Goal: Transaction & Acquisition: Purchase product/service

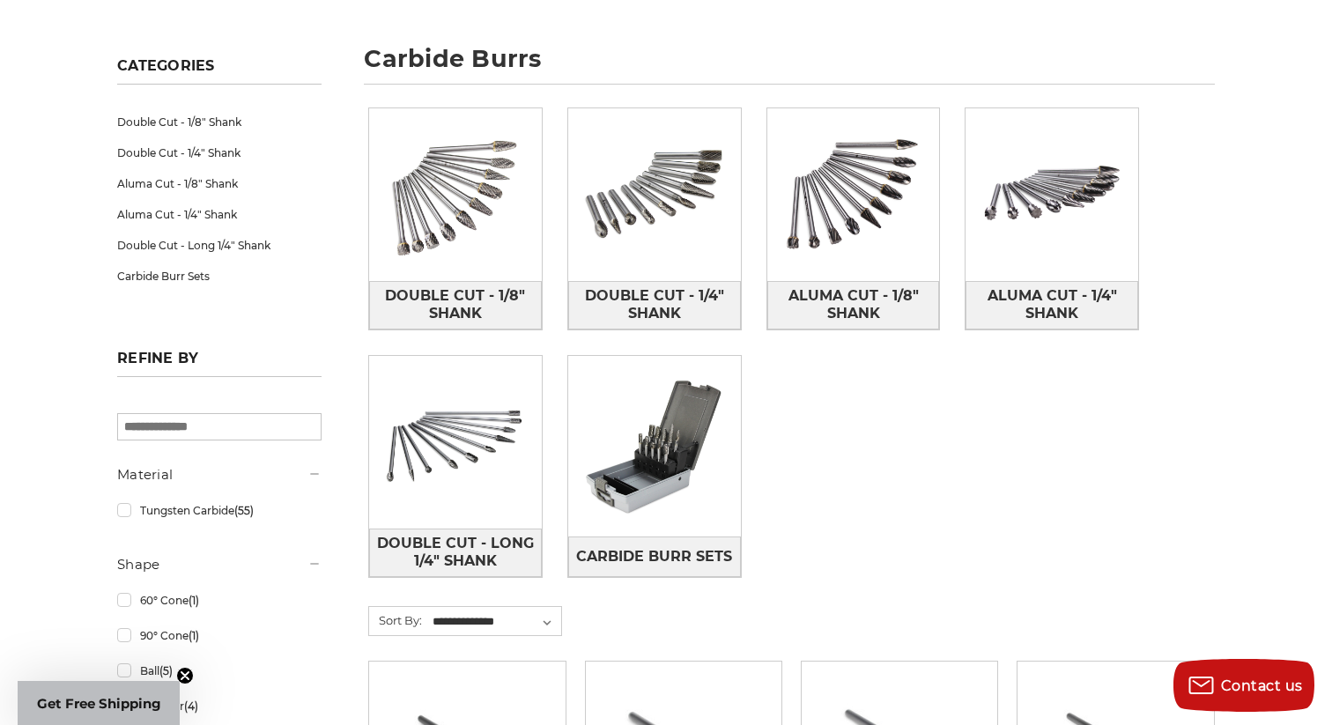
scroll to position [225, 0]
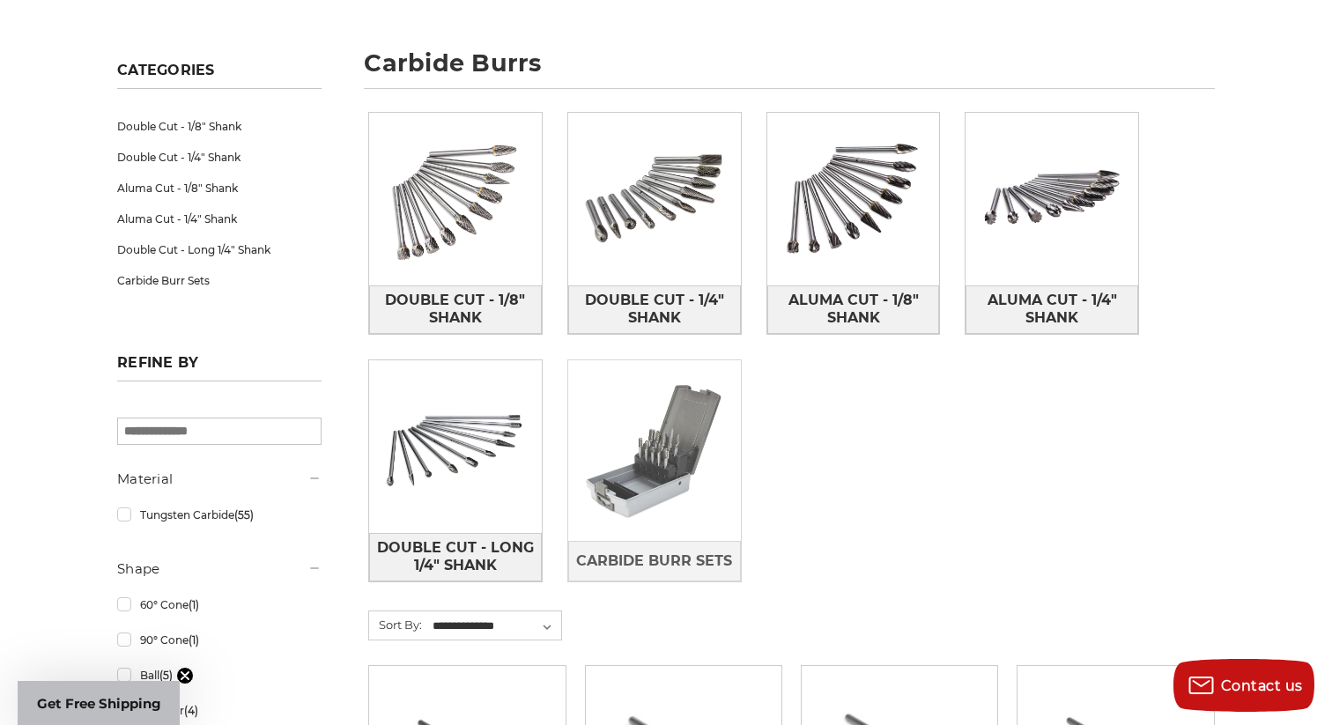
click at [641, 471] on img at bounding box center [654, 451] width 173 height 173
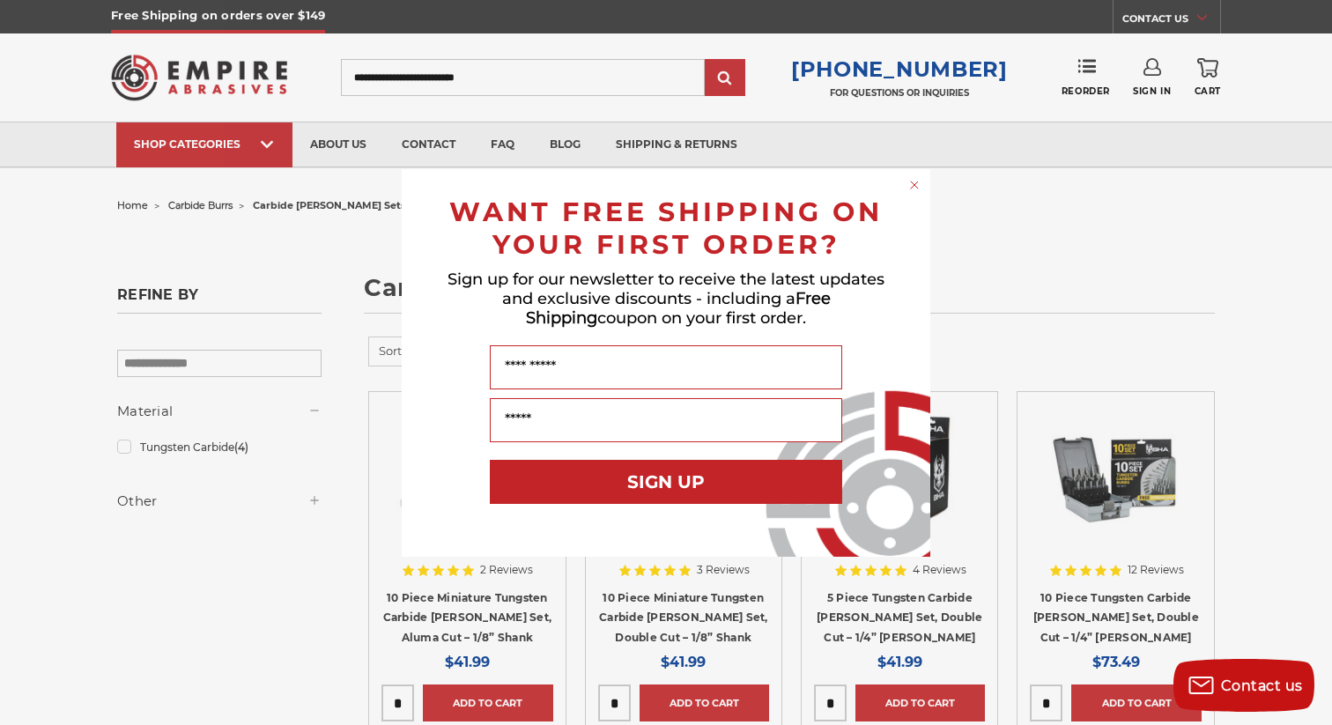
click at [910, 184] on circle "Close dialog" at bounding box center [914, 184] width 17 height 17
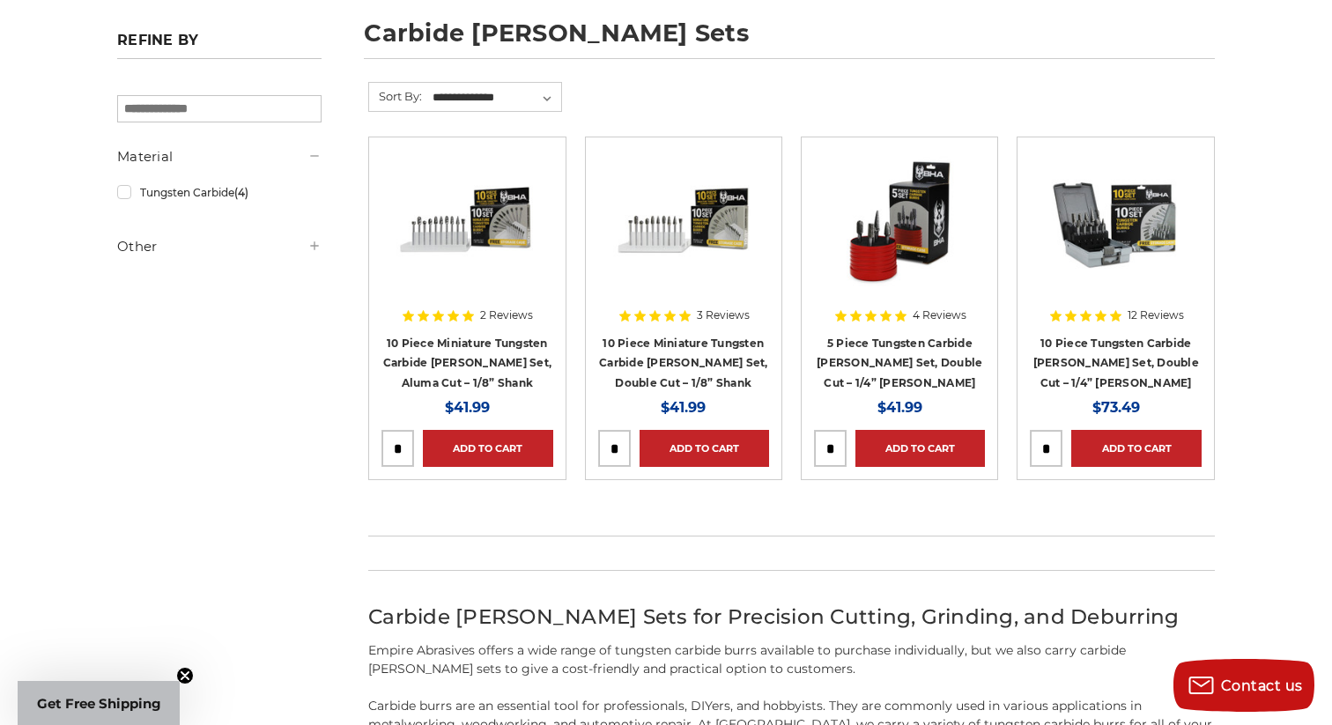
scroll to position [260, 0]
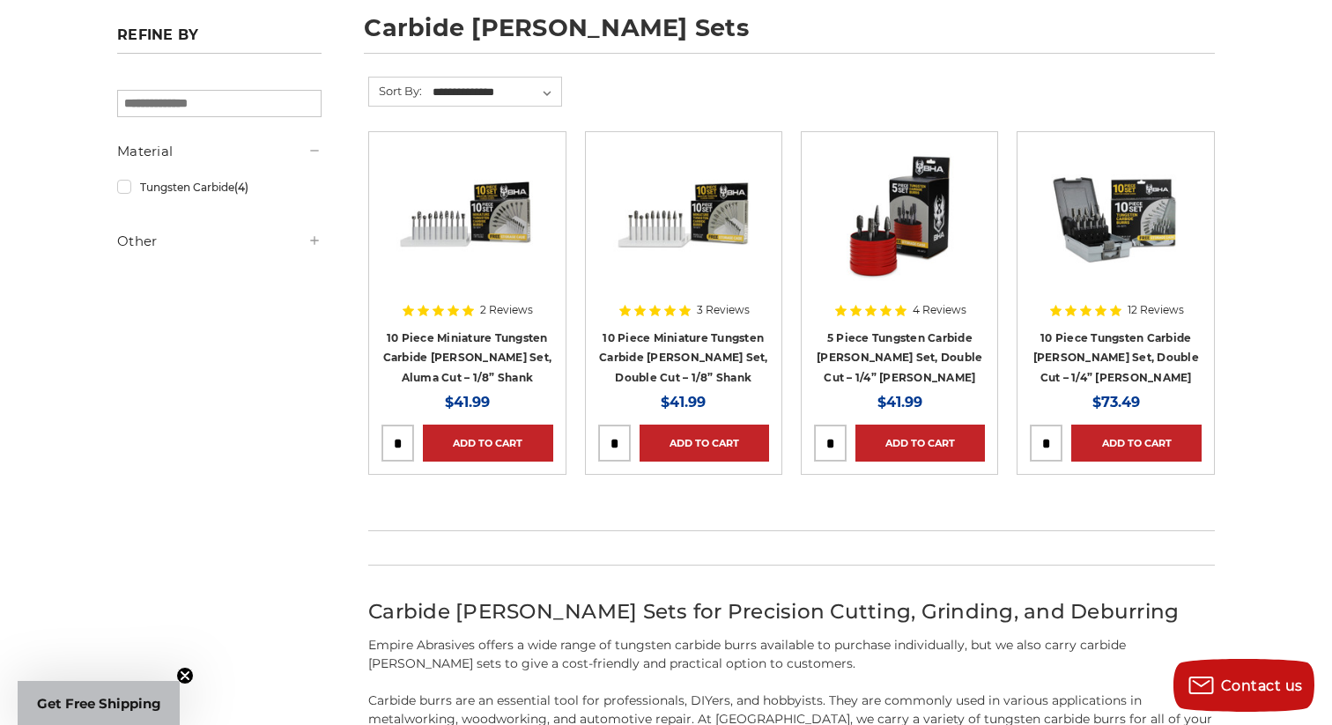
click at [680, 267] on img at bounding box center [683, 214] width 141 height 141
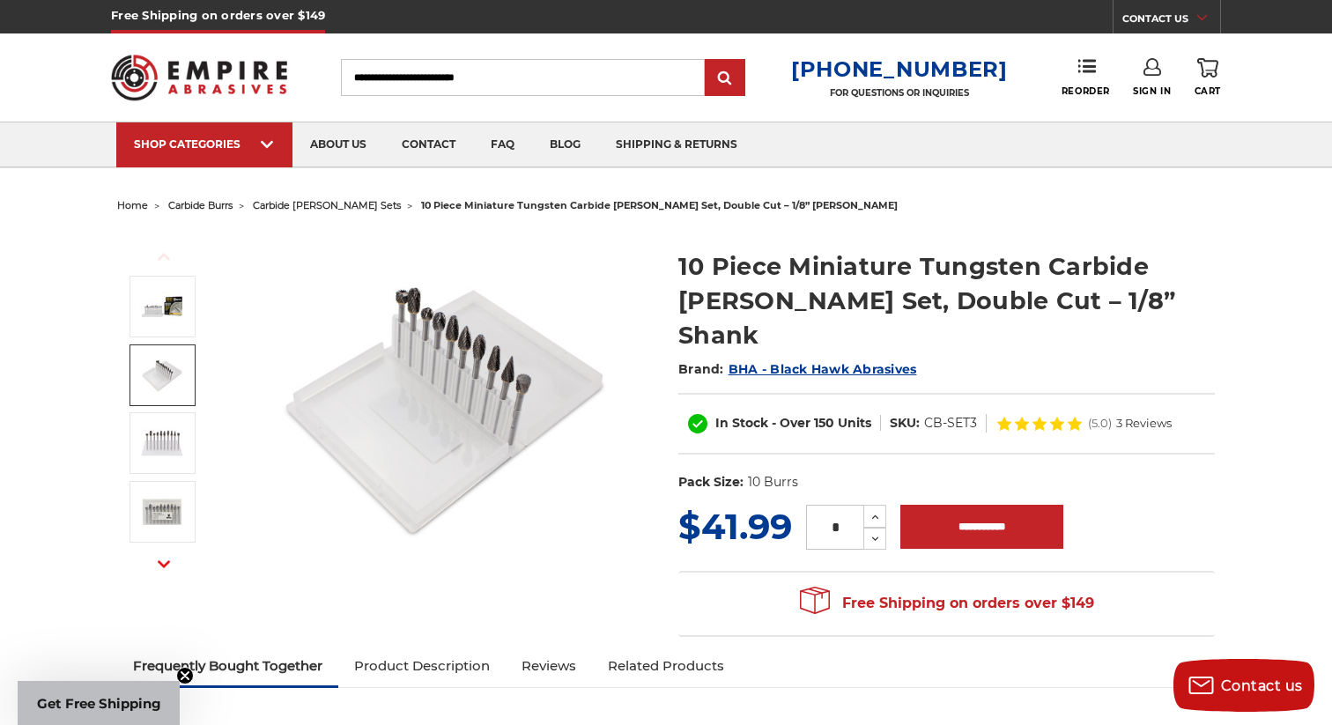
click at [153, 376] on img at bounding box center [162, 375] width 44 height 44
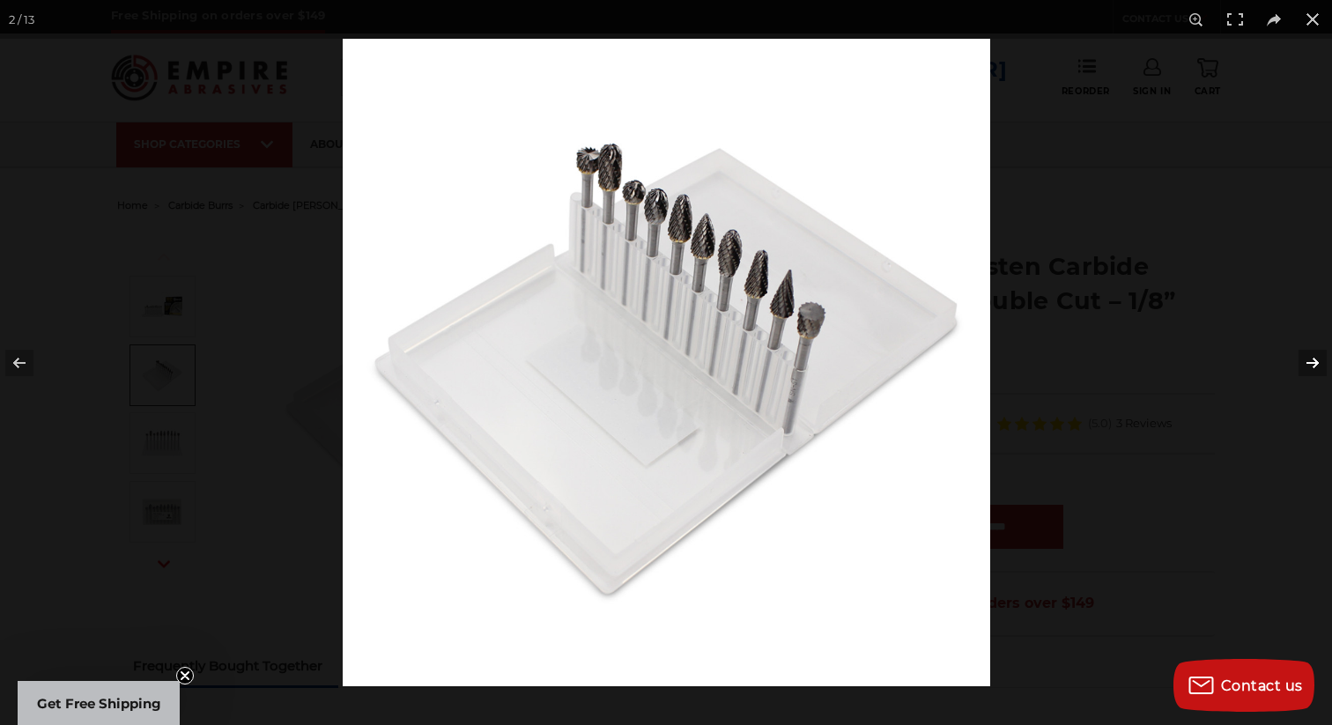
click at [1307, 357] on button at bounding box center [1301, 363] width 62 height 88
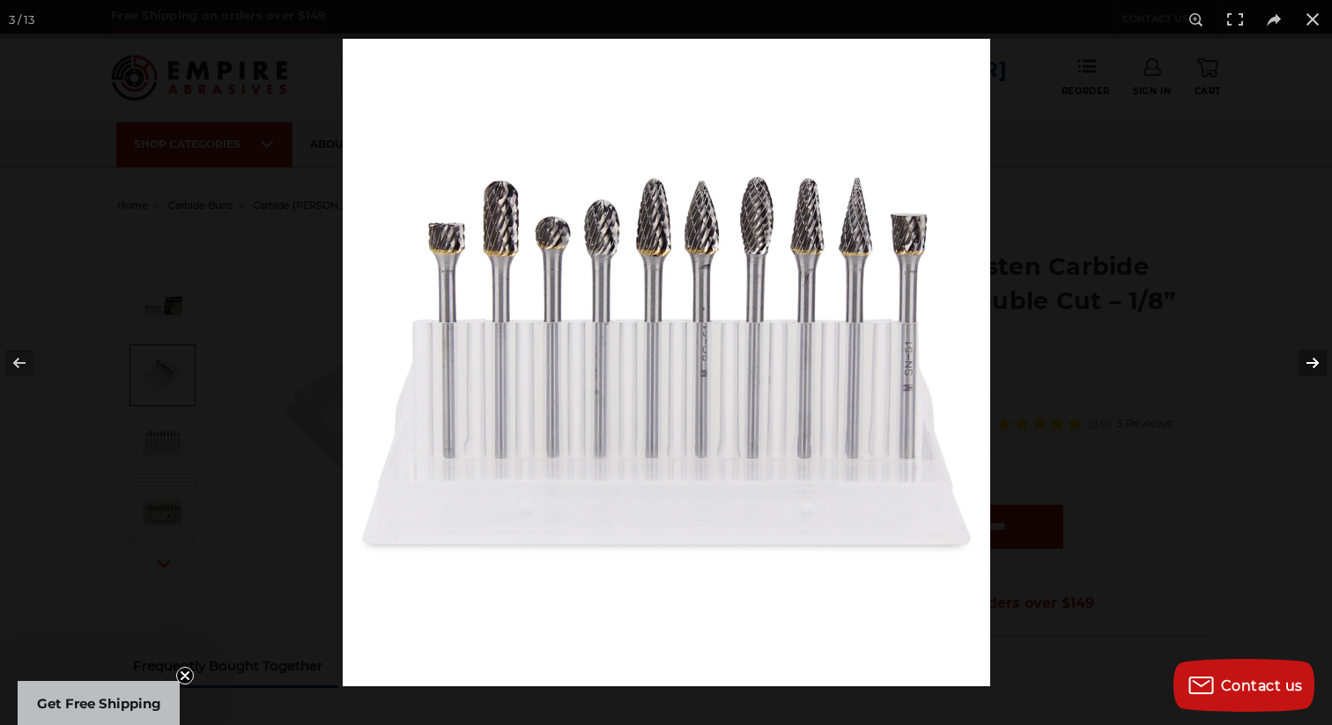
click at [1307, 357] on button at bounding box center [1301, 363] width 62 height 88
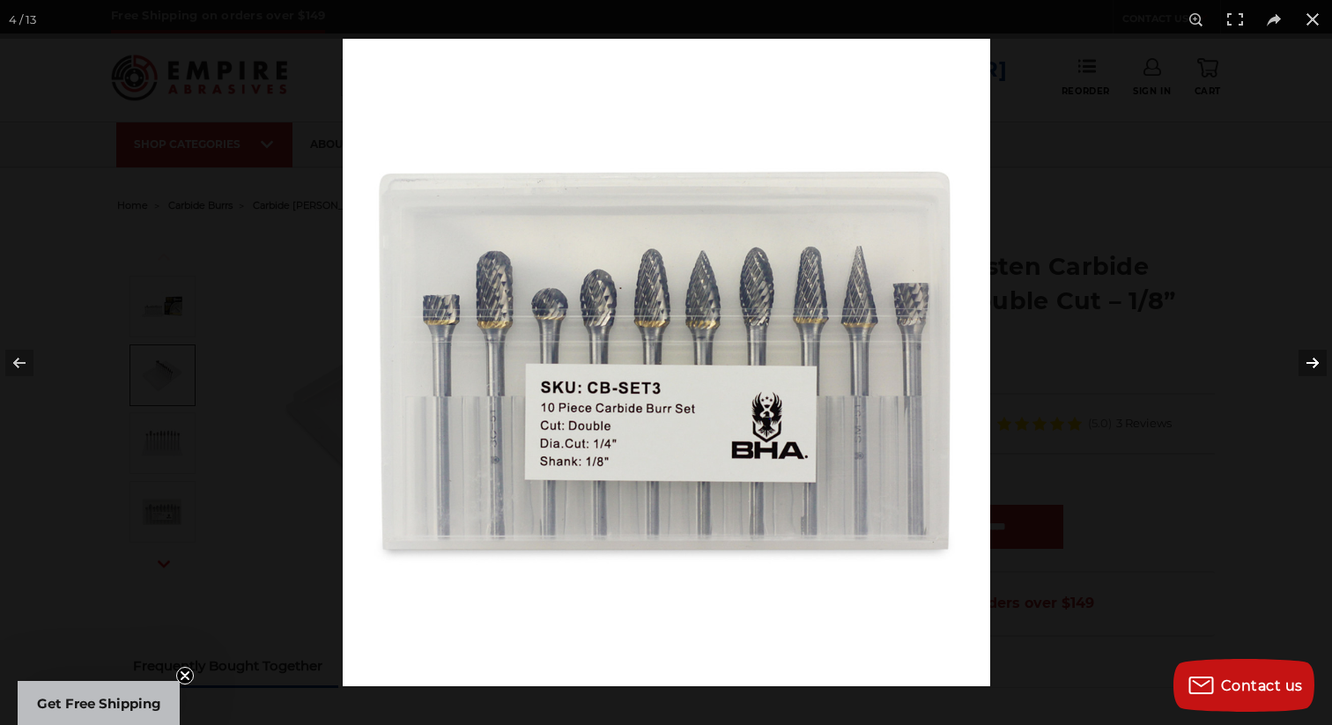
click at [1307, 357] on button at bounding box center [1301, 363] width 62 height 88
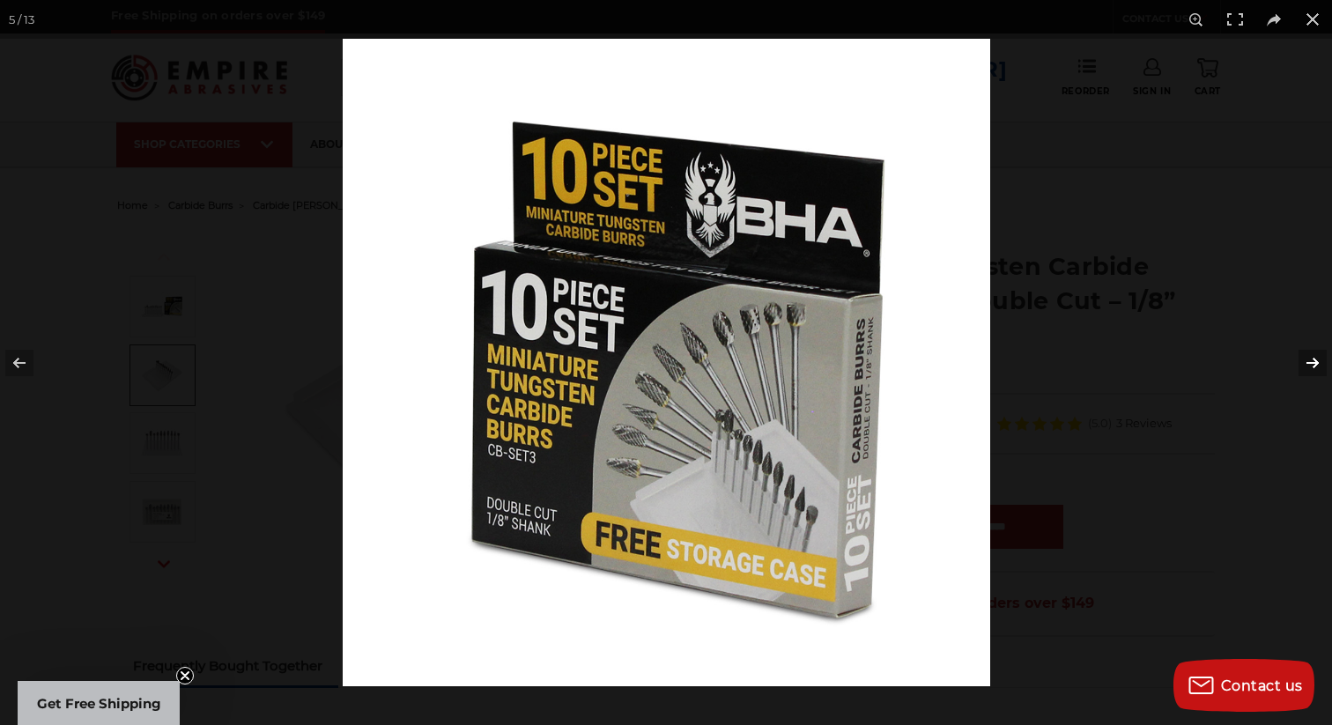
click at [1307, 357] on button at bounding box center [1301, 363] width 62 height 88
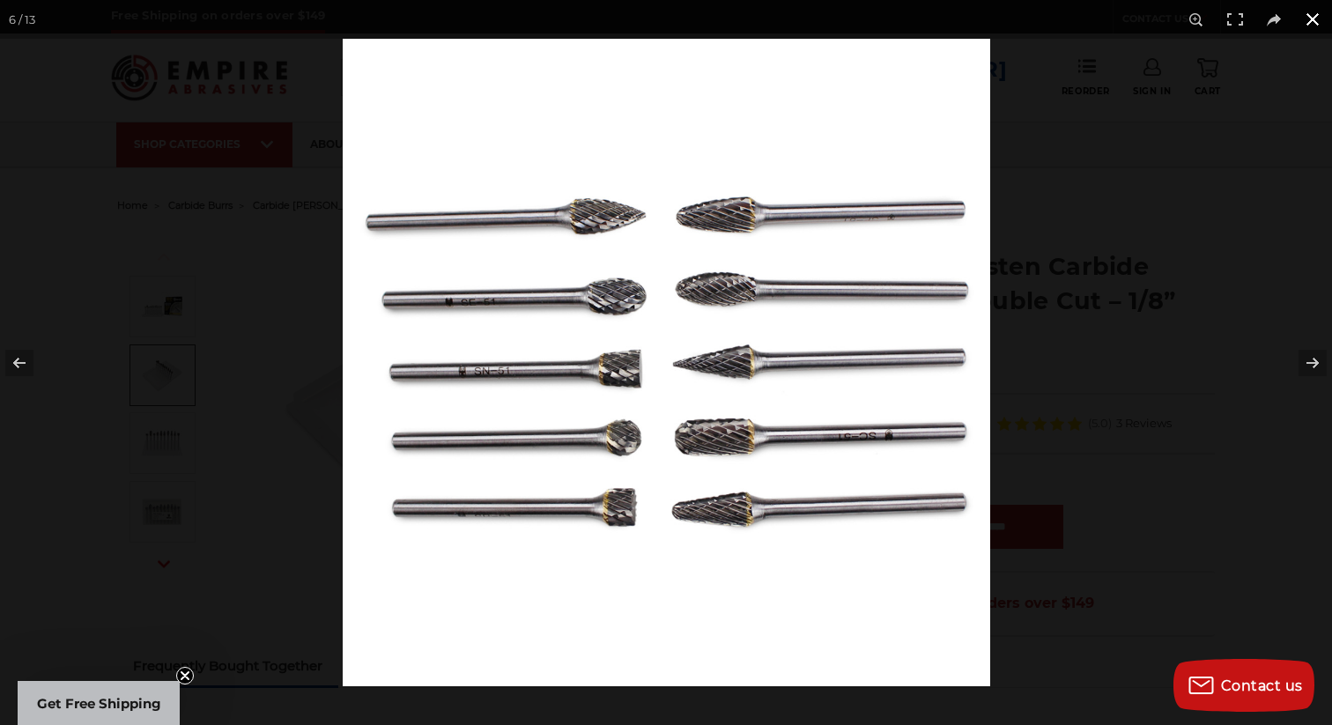
click at [1313, 26] on button at bounding box center [1312, 19] width 39 height 39
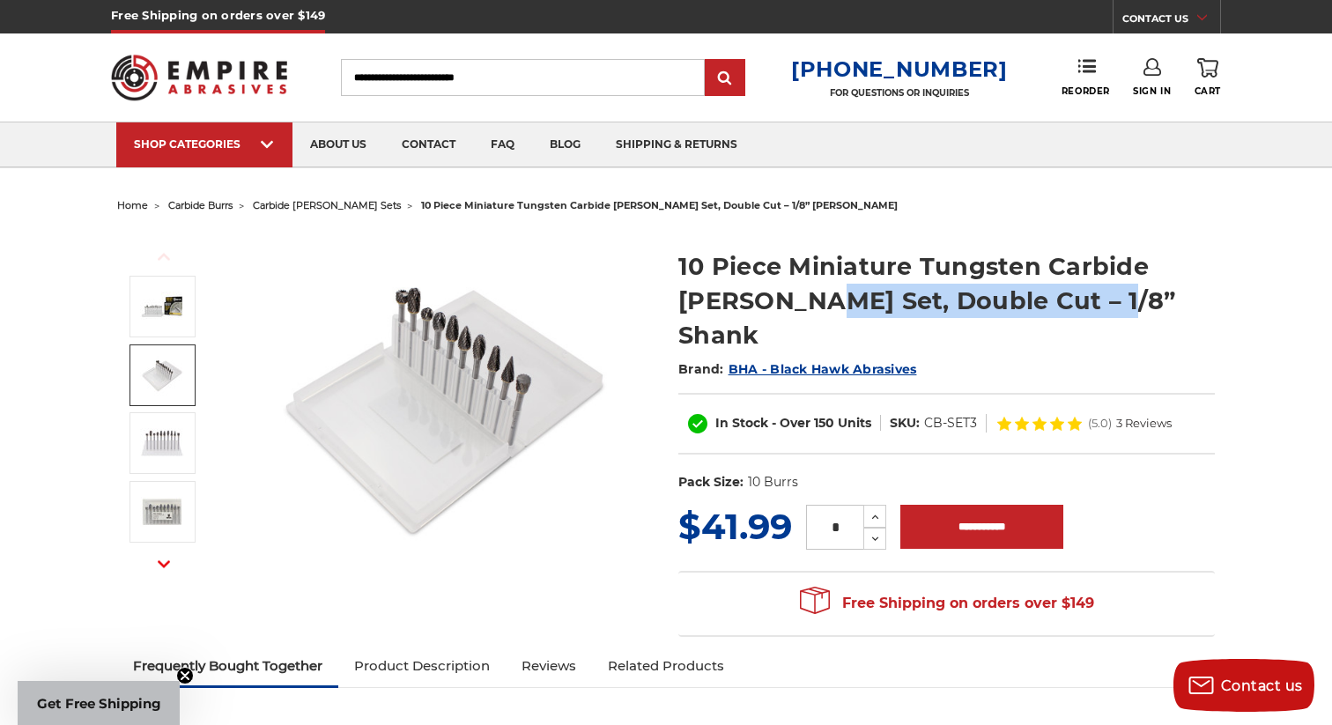
drag, startPoint x: 735, startPoint y: 297, endPoint x: 1029, endPoint y: 302, distance: 294.2
click at [1029, 302] on h1 "10 Piece Miniature Tungsten Carbide [PERSON_NAME] Set, Double Cut – 1/8” Shank" at bounding box center [946, 300] width 536 height 103
copy h1 "Double Cut – 1/8” Shank"
